Goal: Navigation & Orientation: Find specific page/section

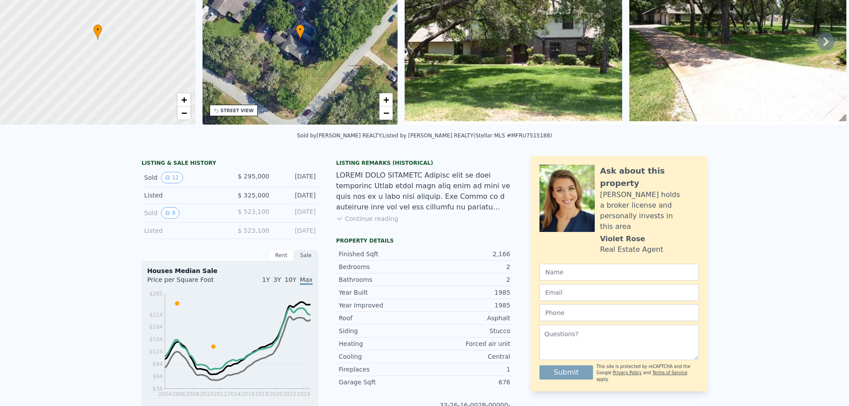
scroll to position [3, 0]
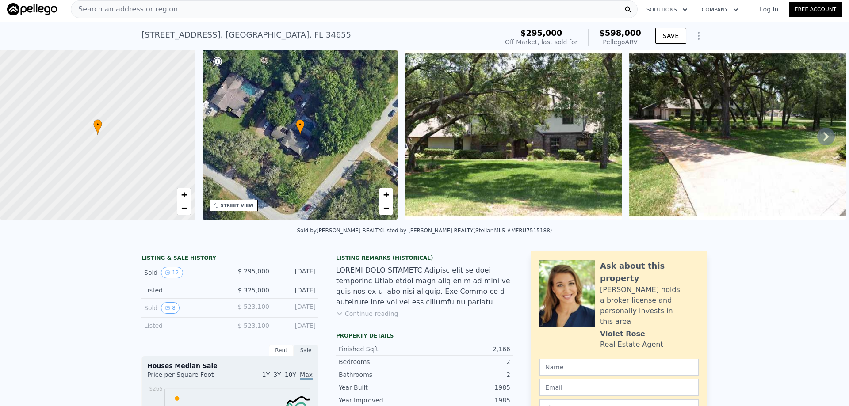
click at [817, 143] on icon at bounding box center [826, 137] width 18 height 18
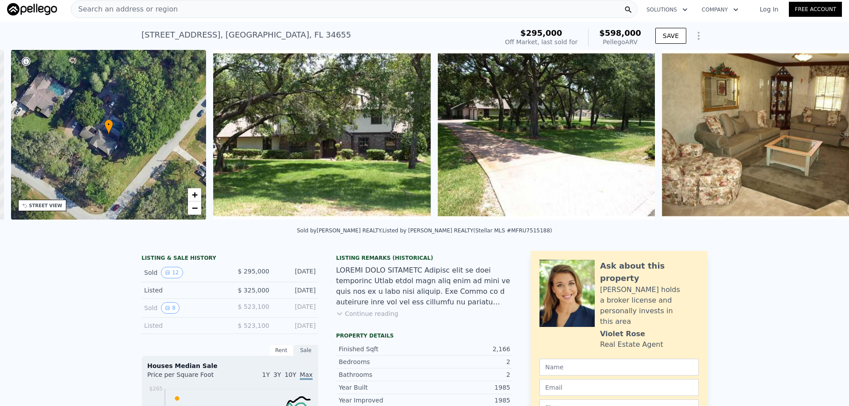
scroll to position [0, 206]
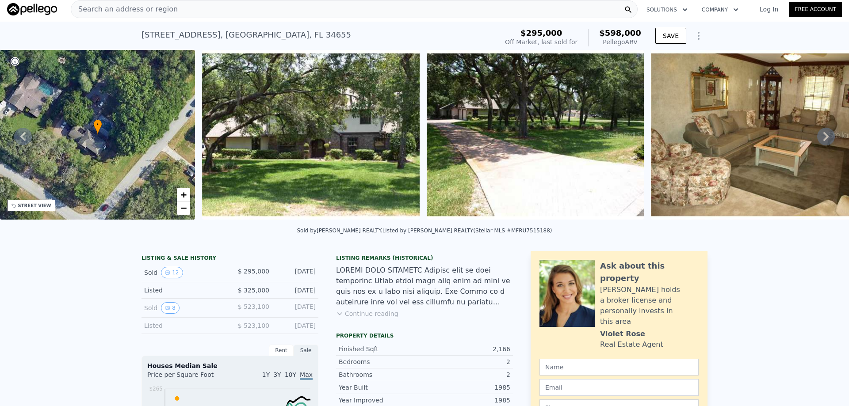
click at [823, 137] on icon at bounding box center [825, 136] width 5 height 9
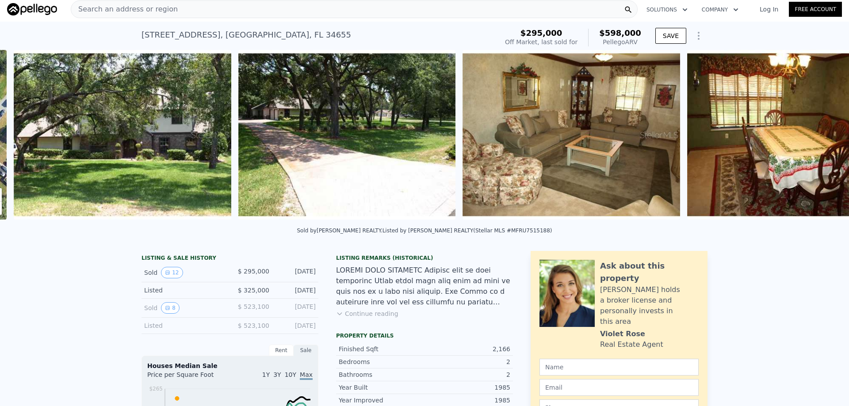
scroll to position [0, 404]
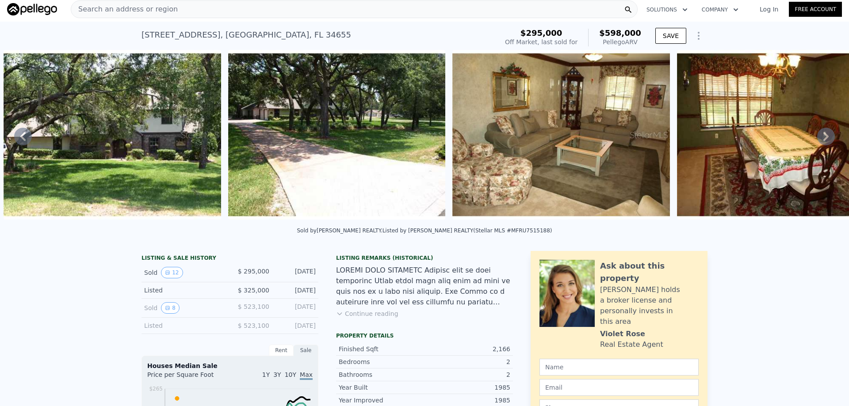
click at [819, 139] on icon at bounding box center [826, 137] width 18 height 18
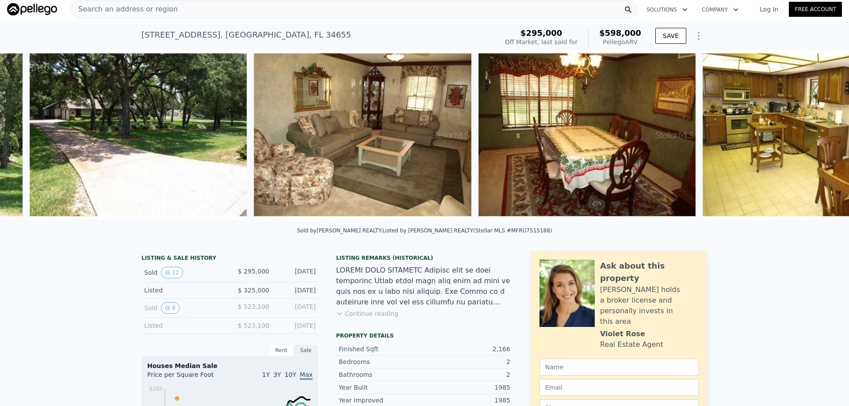
scroll to position [0, 629]
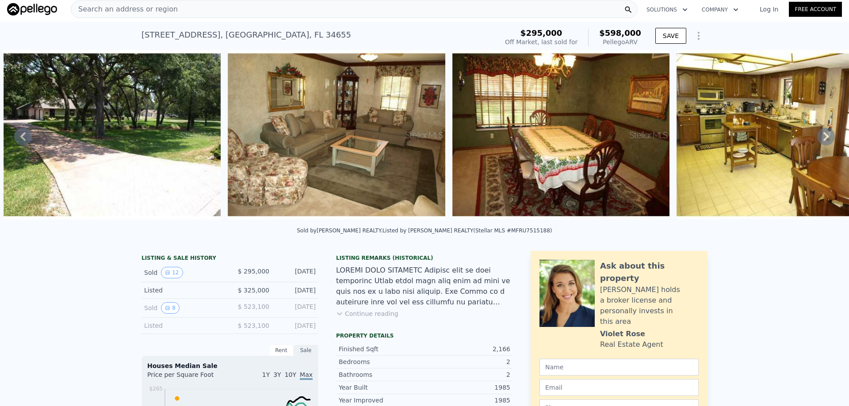
click at [823, 139] on icon at bounding box center [825, 136] width 5 height 9
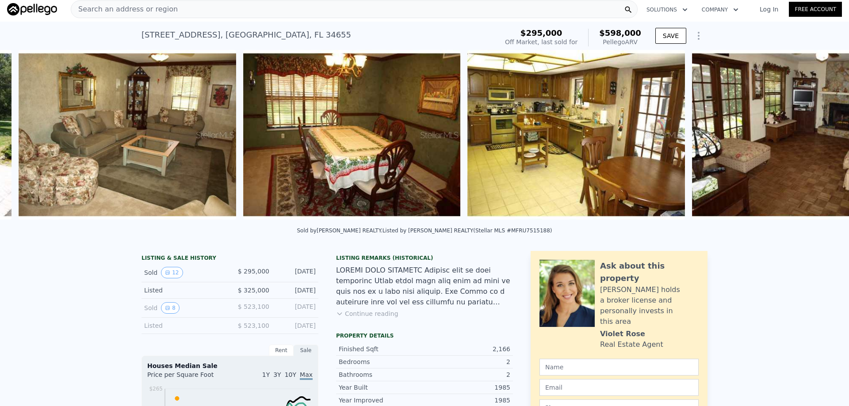
scroll to position [0, 853]
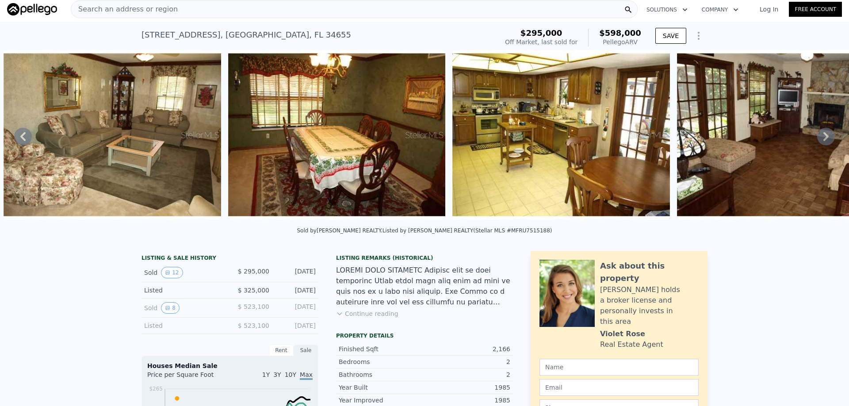
click at [823, 139] on icon at bounding box center [825, 136] width 5 height 9
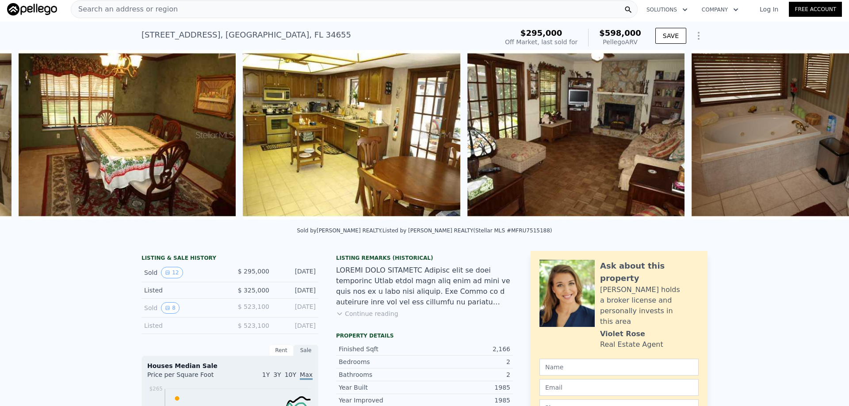
scroll to position [0, 1077]
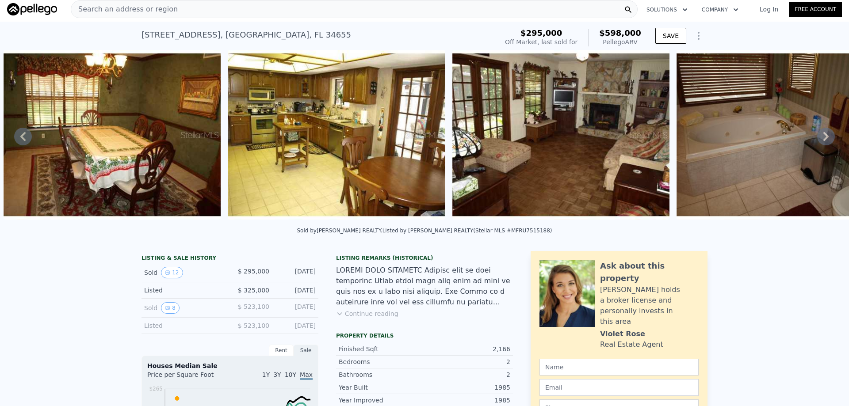
click at [823, 139] on icon at bounding box center [825, 136] width 5 height 9
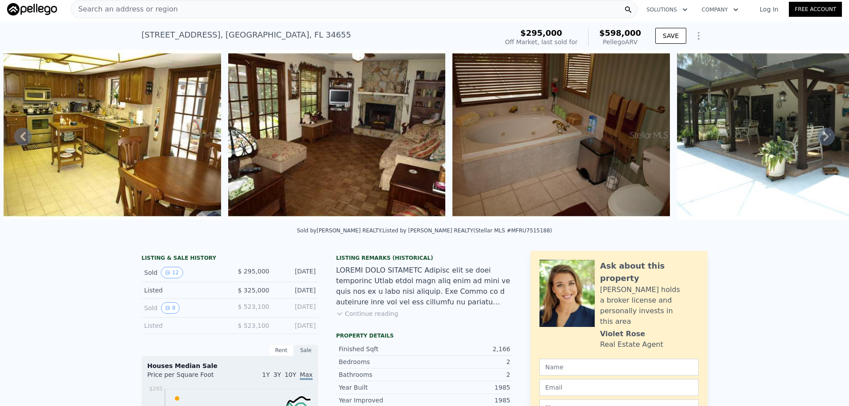
click at [823, 138] on icon at bounding box center [825, 136] width 5 height 9
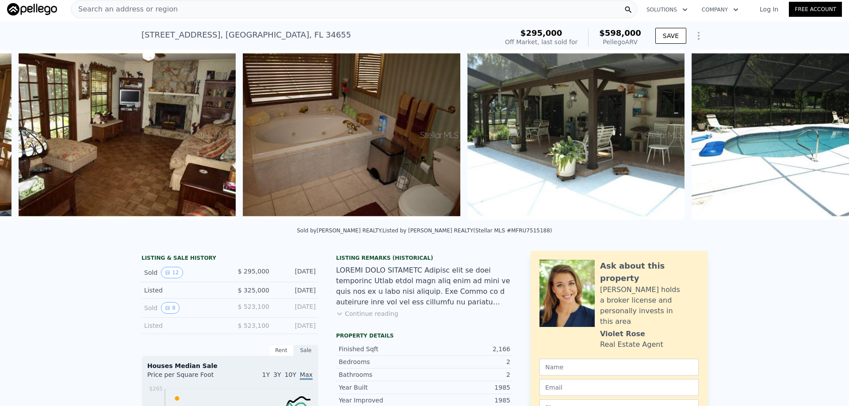
scroll to position [0, 1526]
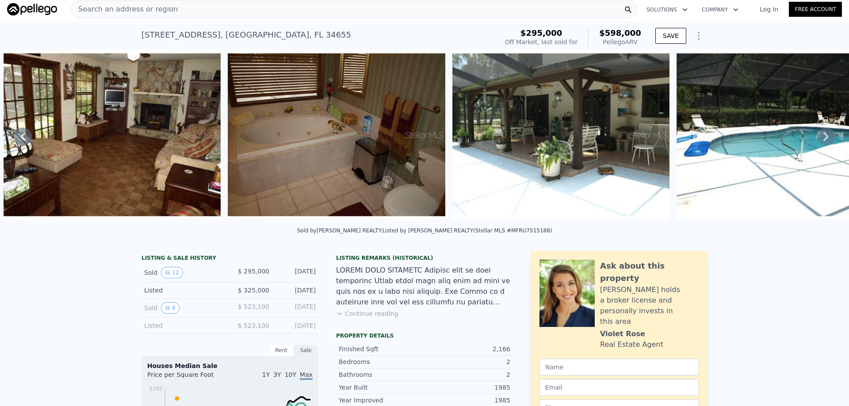
click at [817, 140] on icon at bounding box center [826, 137] width 18 height 18
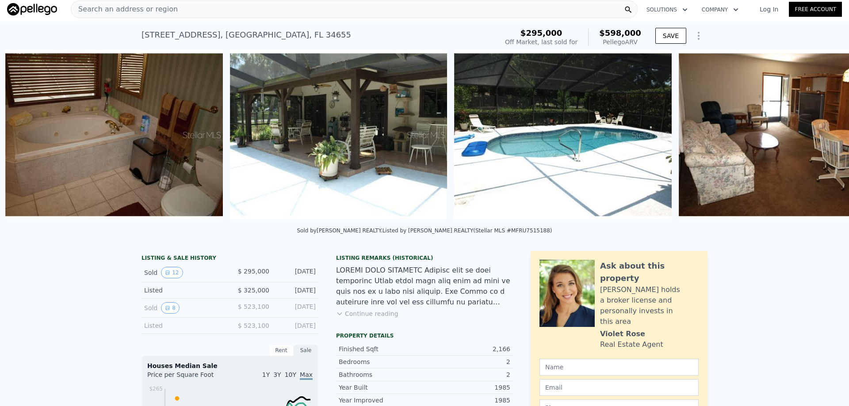
scroll to position [0, 1750]
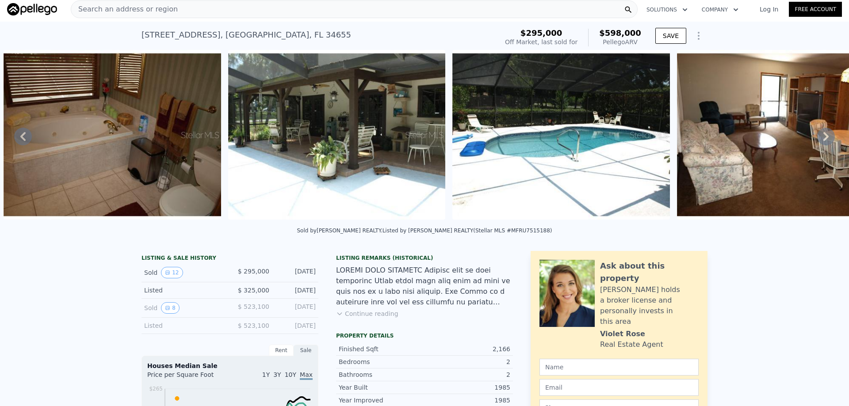
click at [817, 138] on icon at bounding box center [826, 137] width 18 height 18
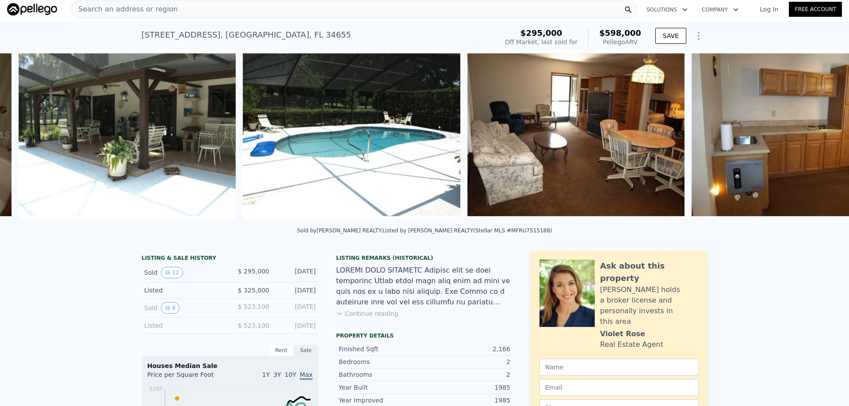
scroll to position [0, 1975]
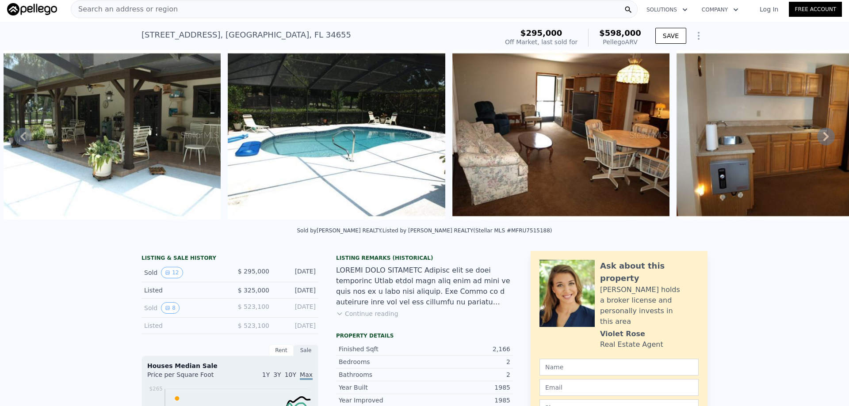
click at [817, 138] on icon at bounding box center [826, 137] width 18 height 18
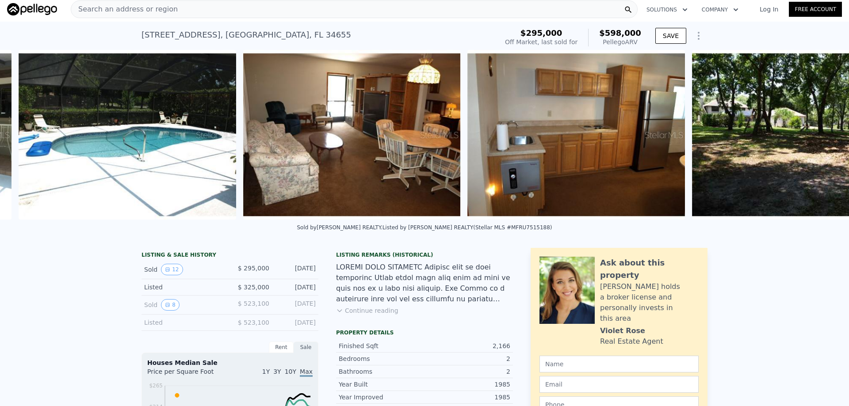
scroll to position [0, 2199]
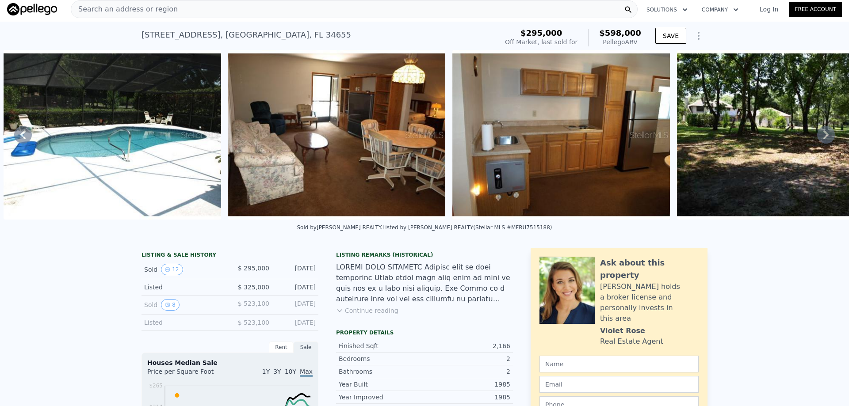
click at [817, 138] on icon at bounding box center [826, 135] width 18 height 18
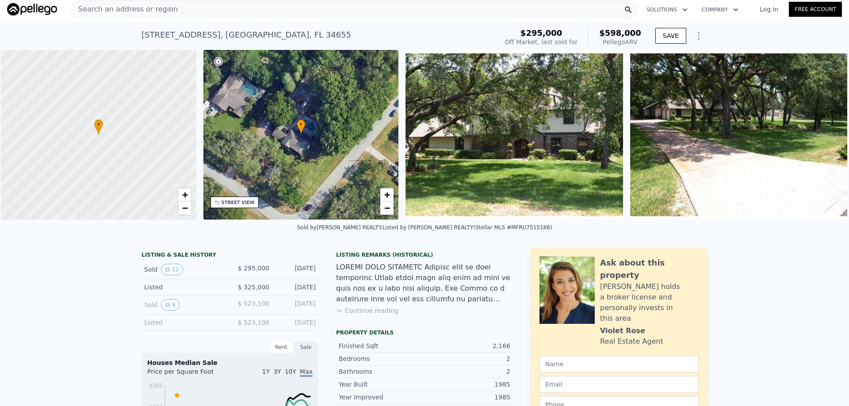
scroll to position [0, 4]
